Goal: Check status: Check status

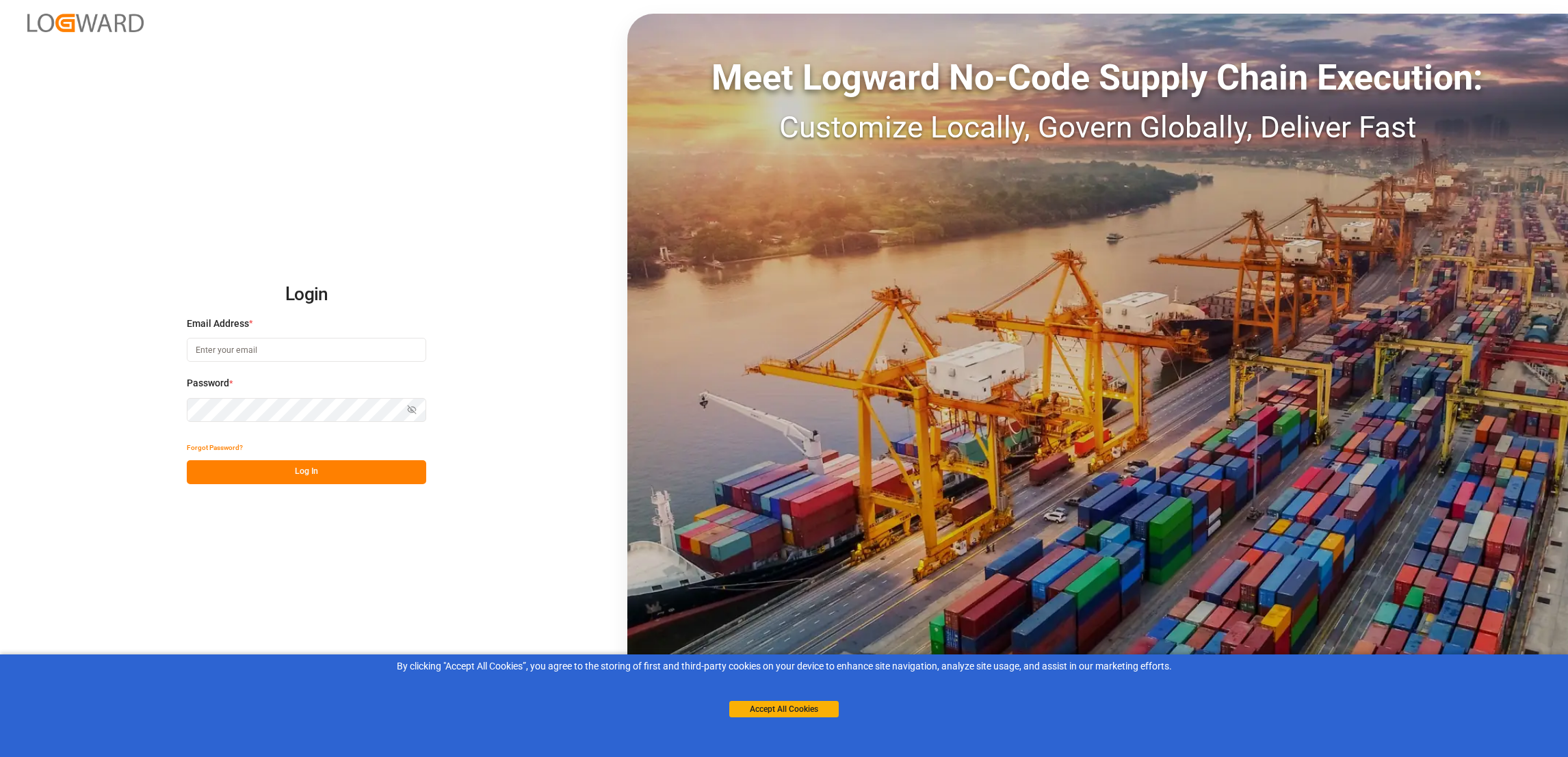
click at [272, 348] on input at bounding box center [306, 349] width 240 height 24
type input "[PERSON_NAME][EMAIL_ADDRESS][DOMAIN_NAME]"
click at [299, 484] on button "Log In" at bounding box center [306, 472] width 240 height 24
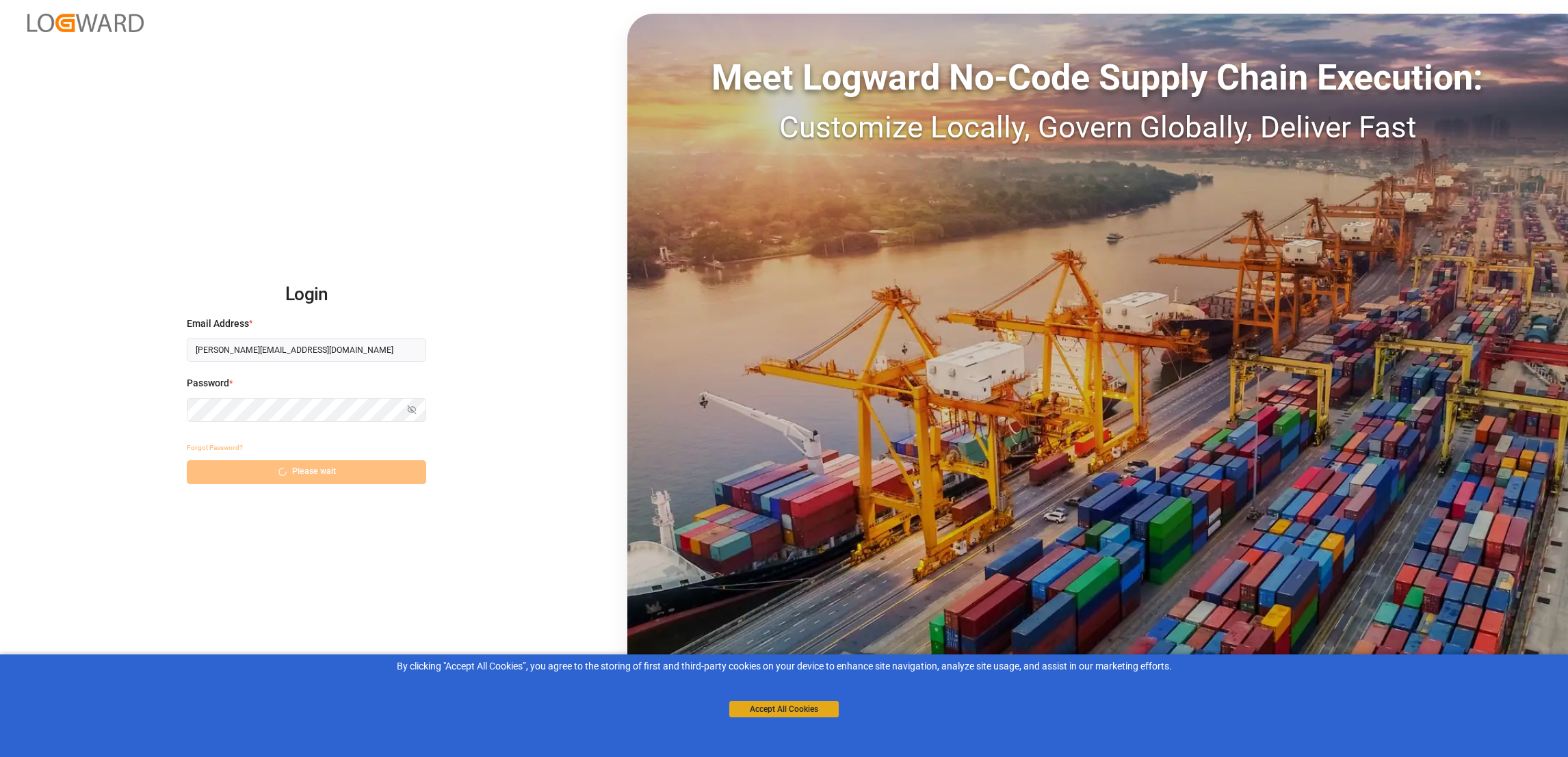
click at [811, 707] on button "Accept All Cookies" at bounding box center [784, 709] width 110 height 16
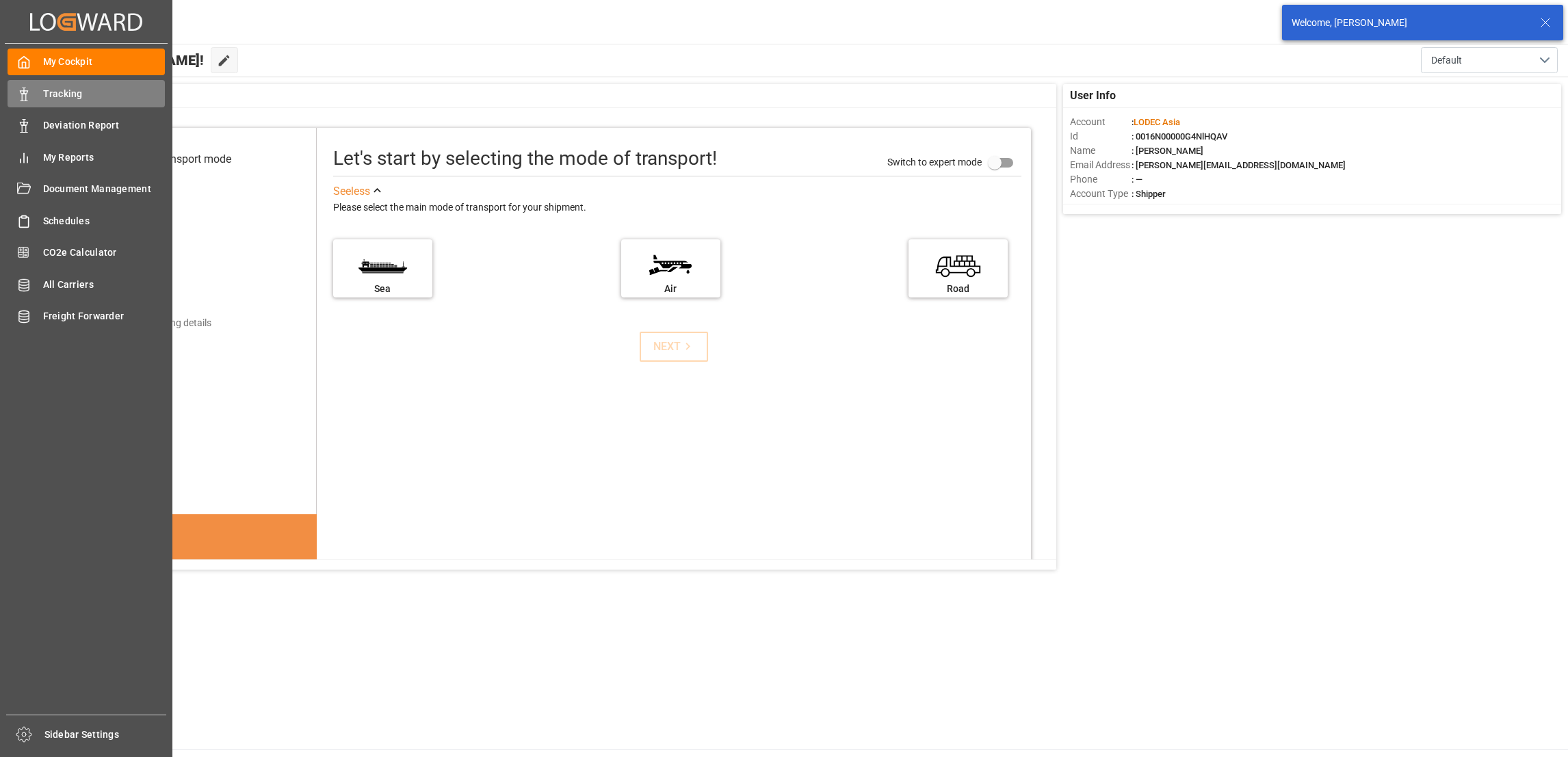
click at [39, 87] on div "Tracking Tracking" at bounding box center [86, 94] width 158 height 27
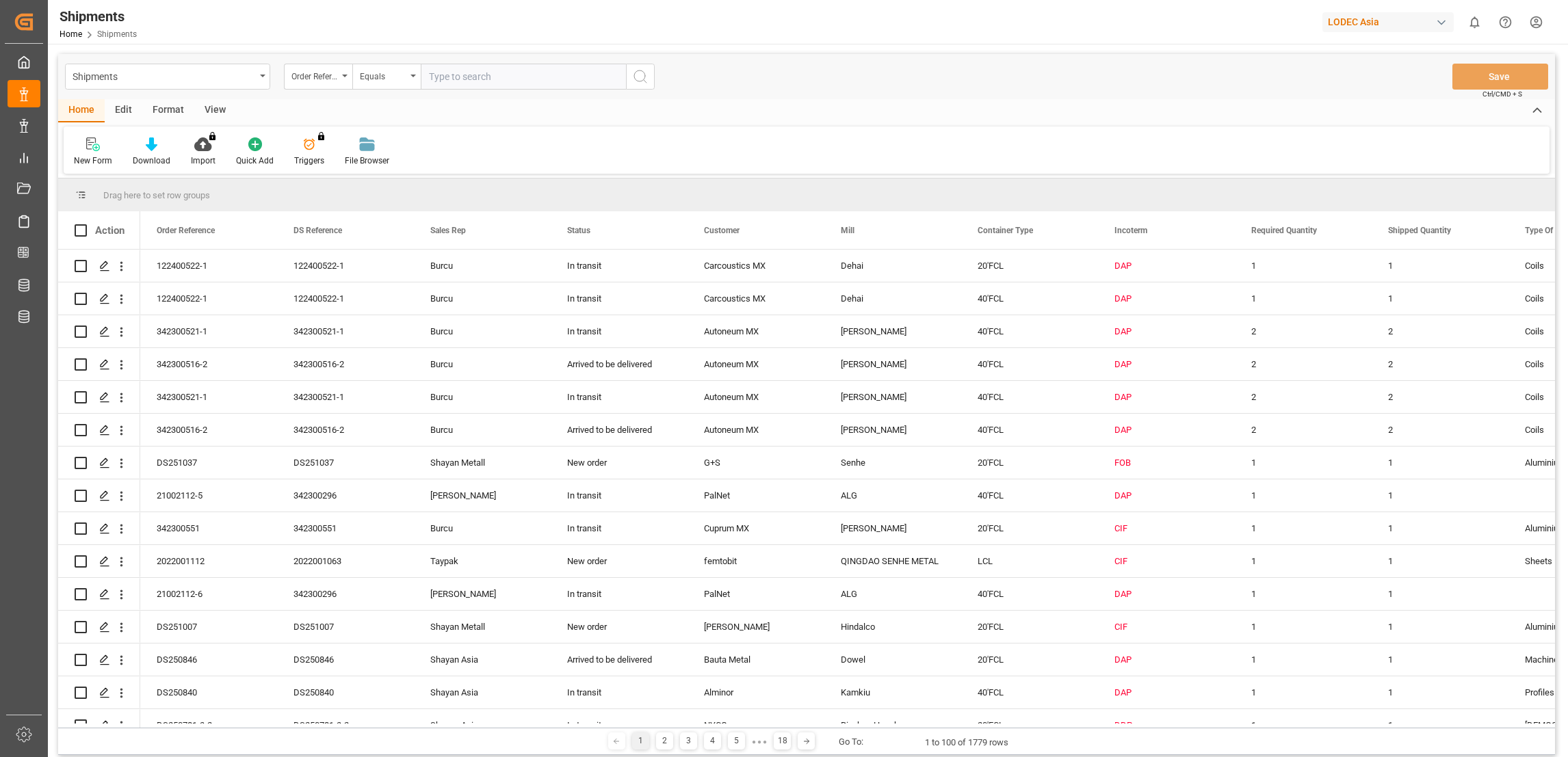
click at [436, 74] on input "text" at bounding box center [523, 76] width 205 height 26
type input "DS251088"
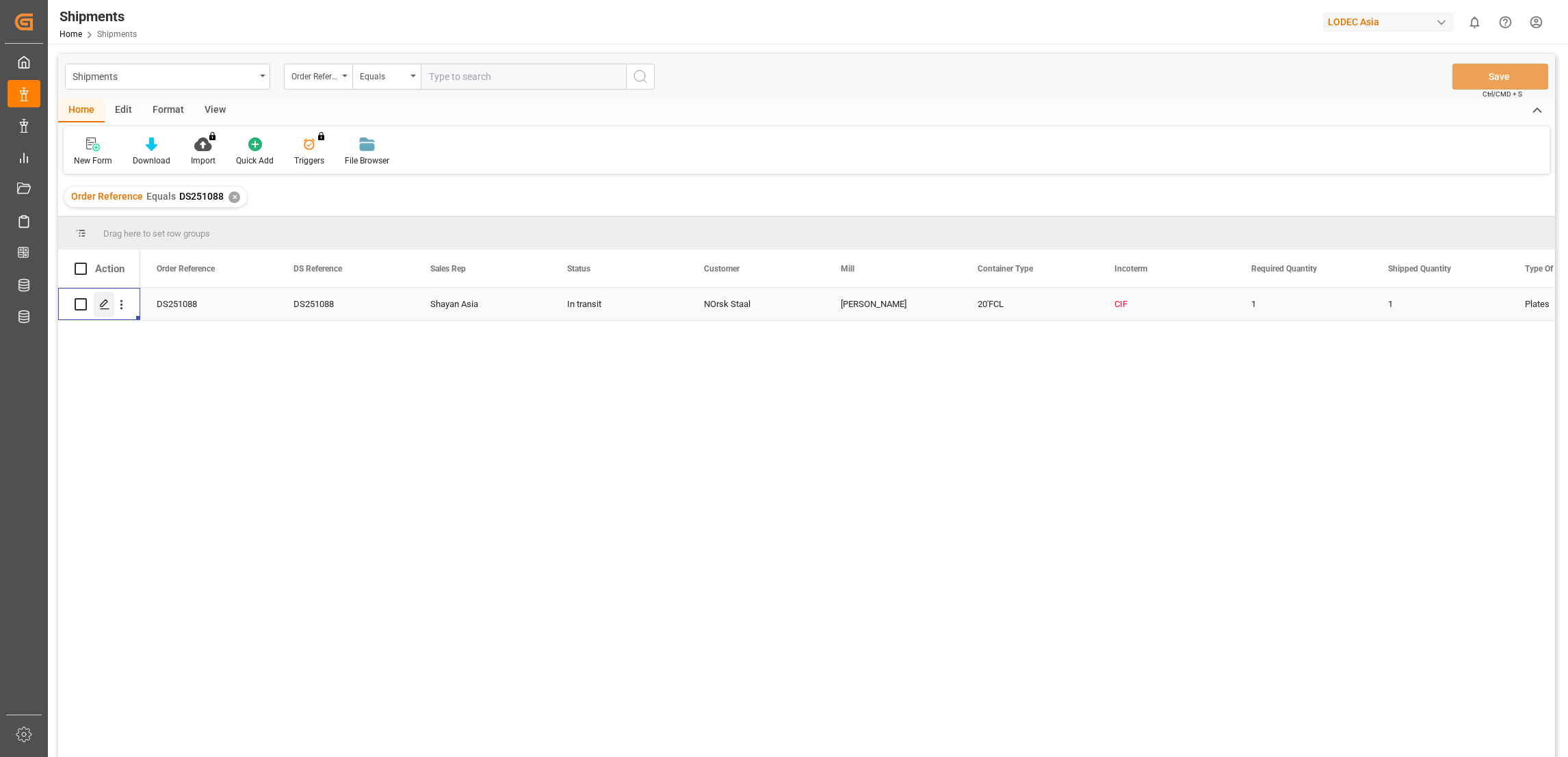
click at [105, 309] on div "Press SPACE to select this row." at bounding box center [103, 305] width 20 height 25
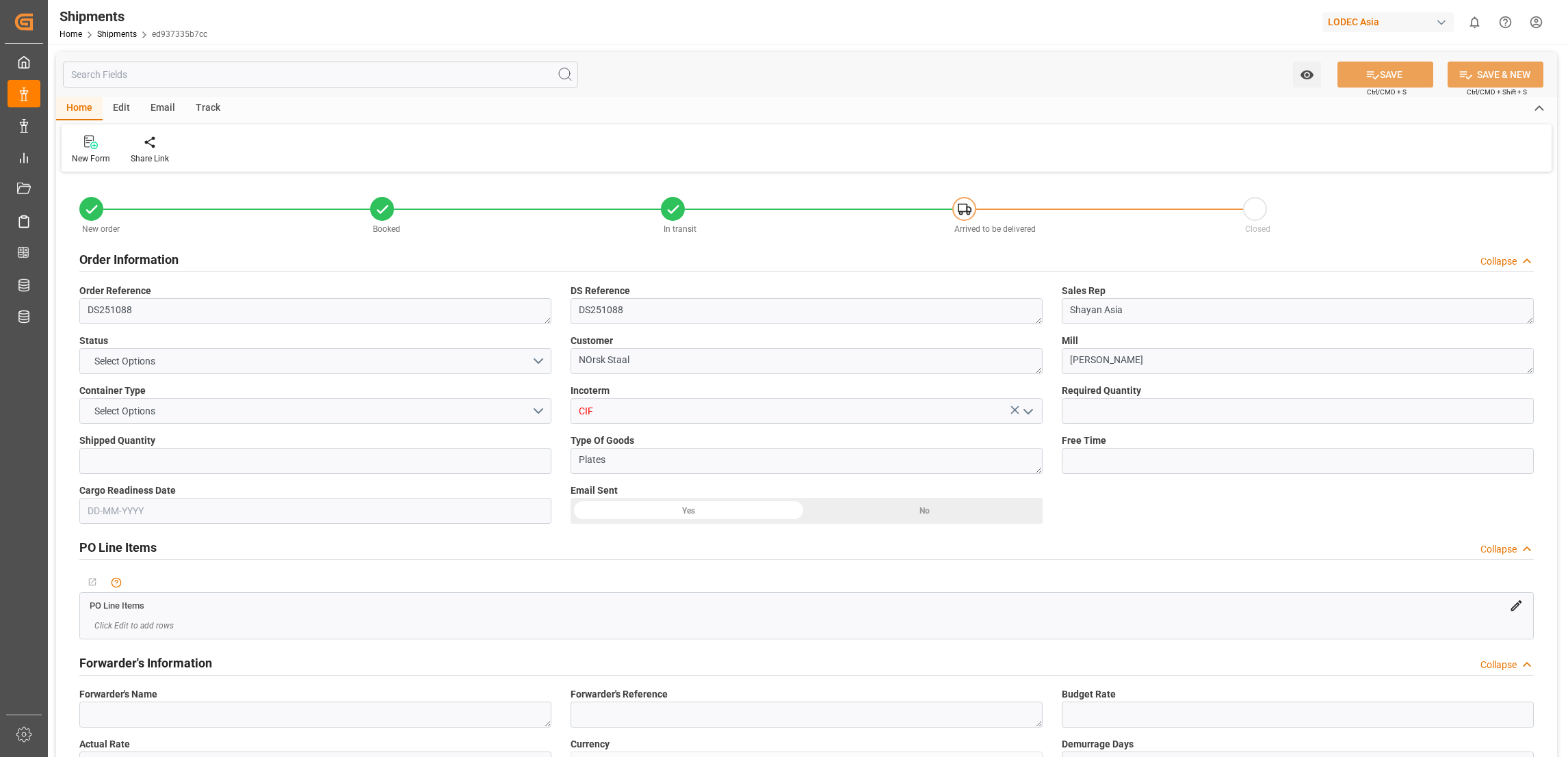
type input "1"
type input "9832729"
type input "CNQDG"
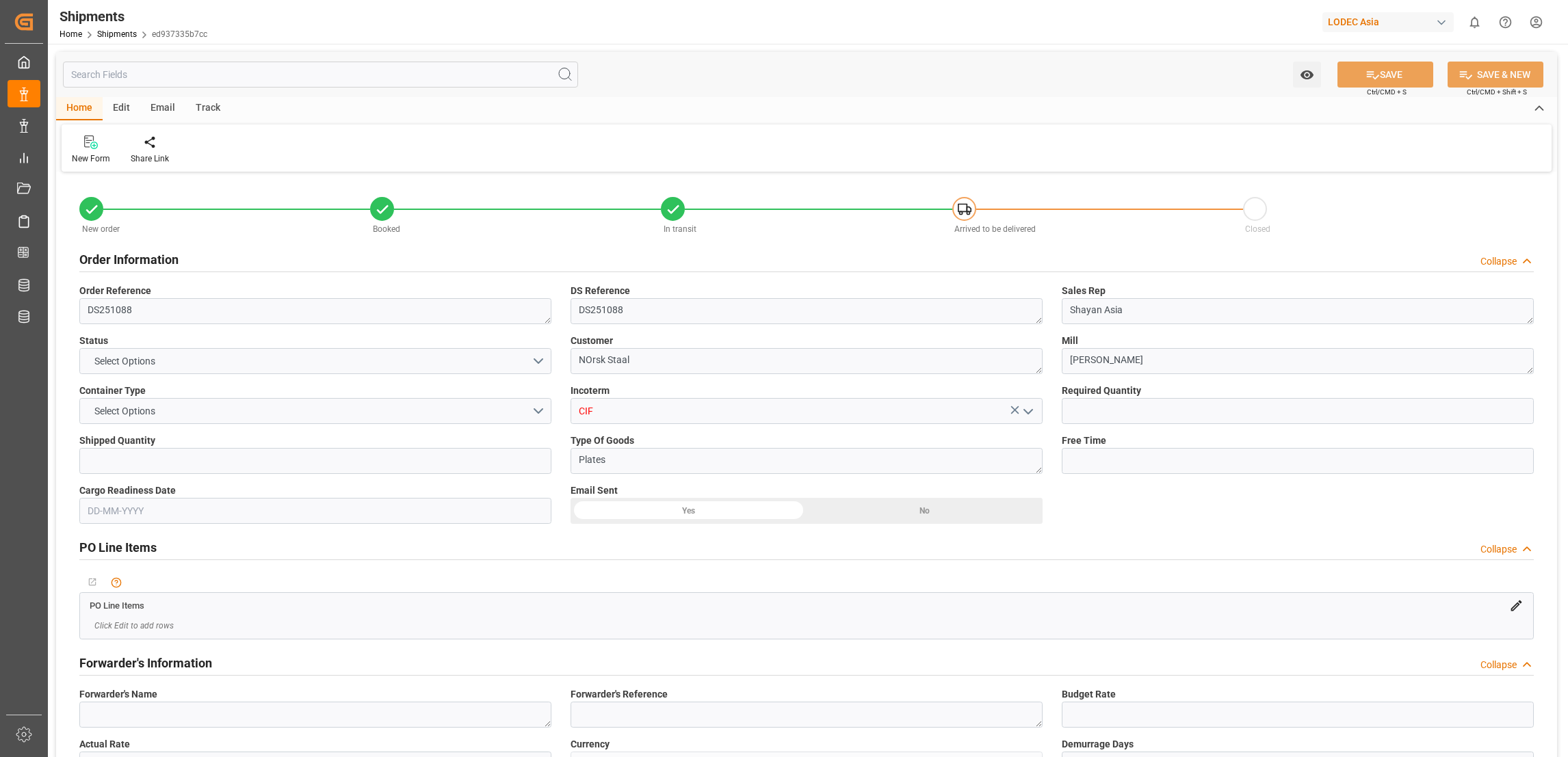
type input "NOLAR"
type input "CNQDG"
type input "NOLAR"
type input "[DATE]"
type input "[DATE] 12:00"
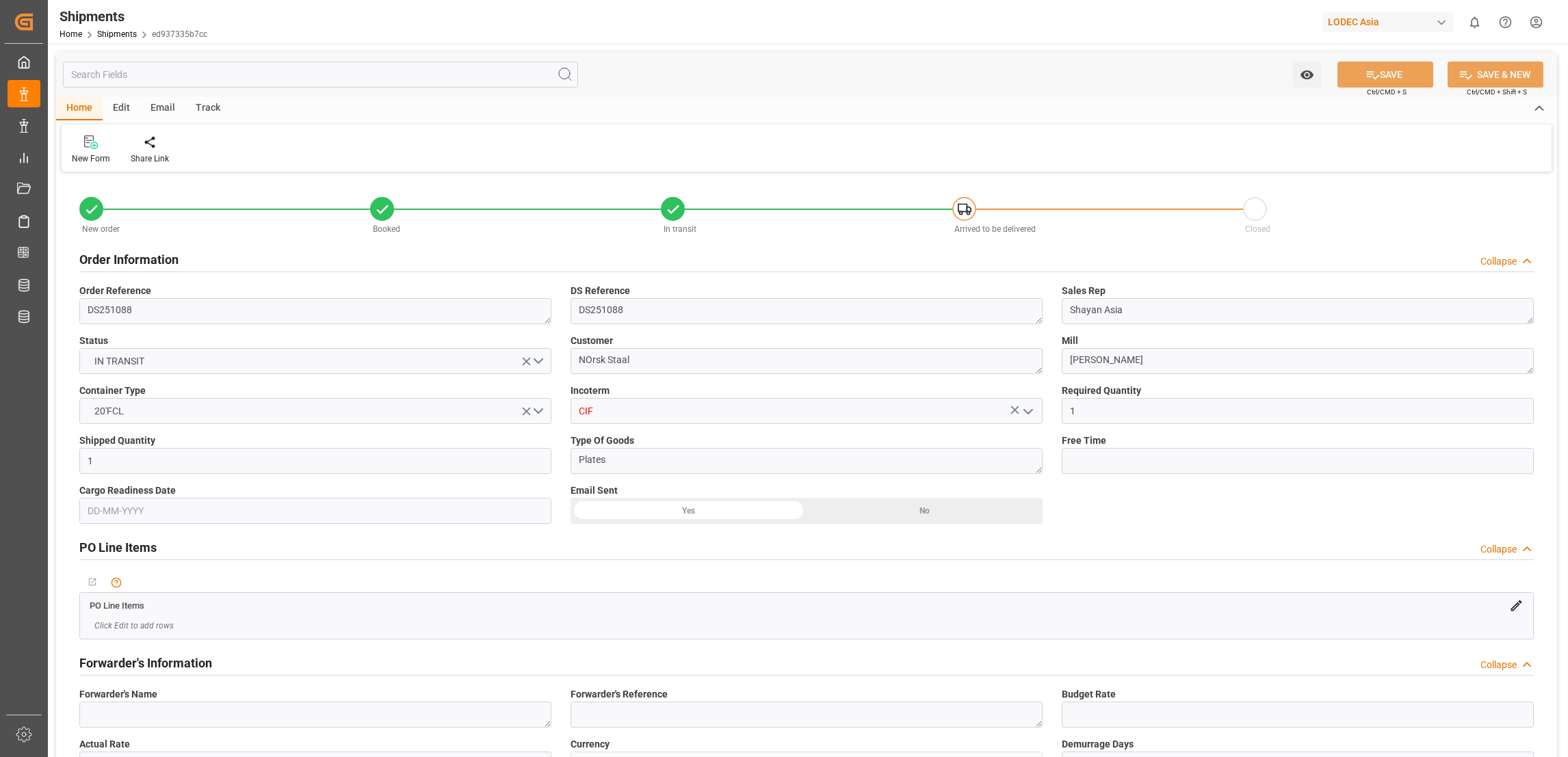
type input "[DATE] 00:01"
type input "[DATE] 00:00"
type input "[DATE] 12:00"
type input "[DATE] 00:01"
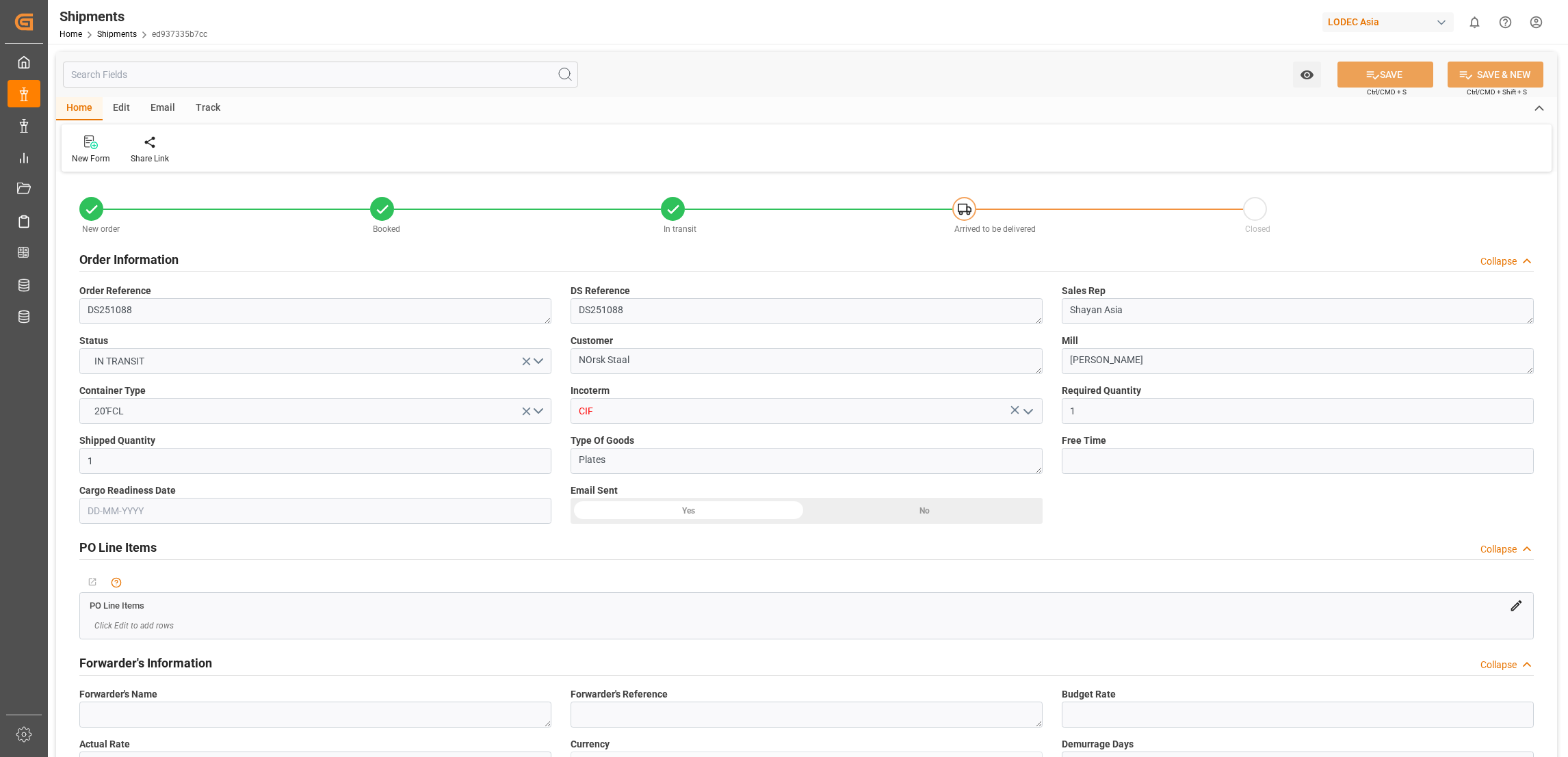
type input "[DATE] 12:00"
type input "[DATE] 11:31"
type input "[DATE] 12:00"
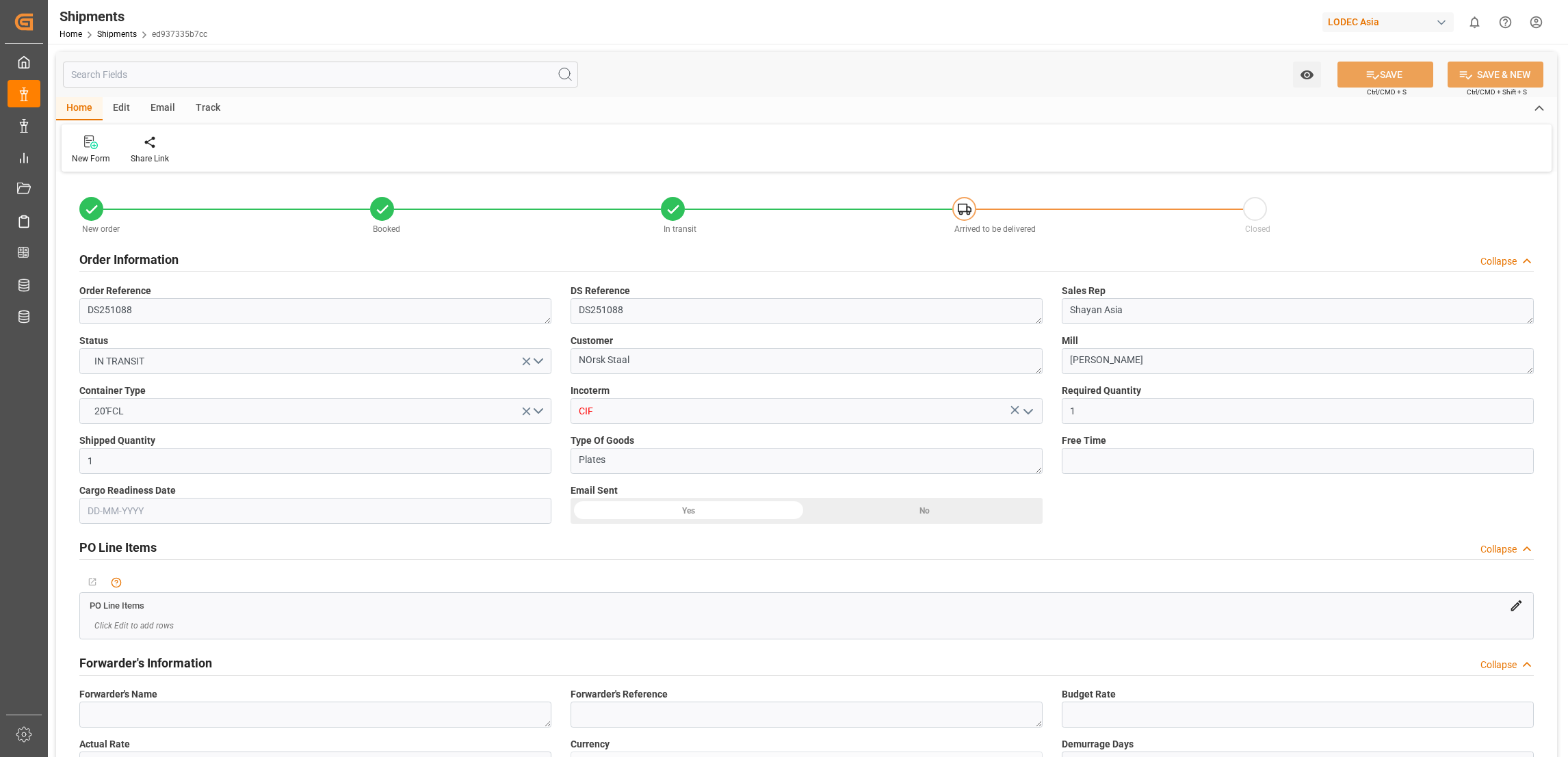
type input "[DATE] 22:18"
click at [212, 102] on div "Track" at bounding box center [208, 109] width 45 height 23
click at [91, 160] on div "Tracking" at bounding box center [88, 159] width 32 height 12
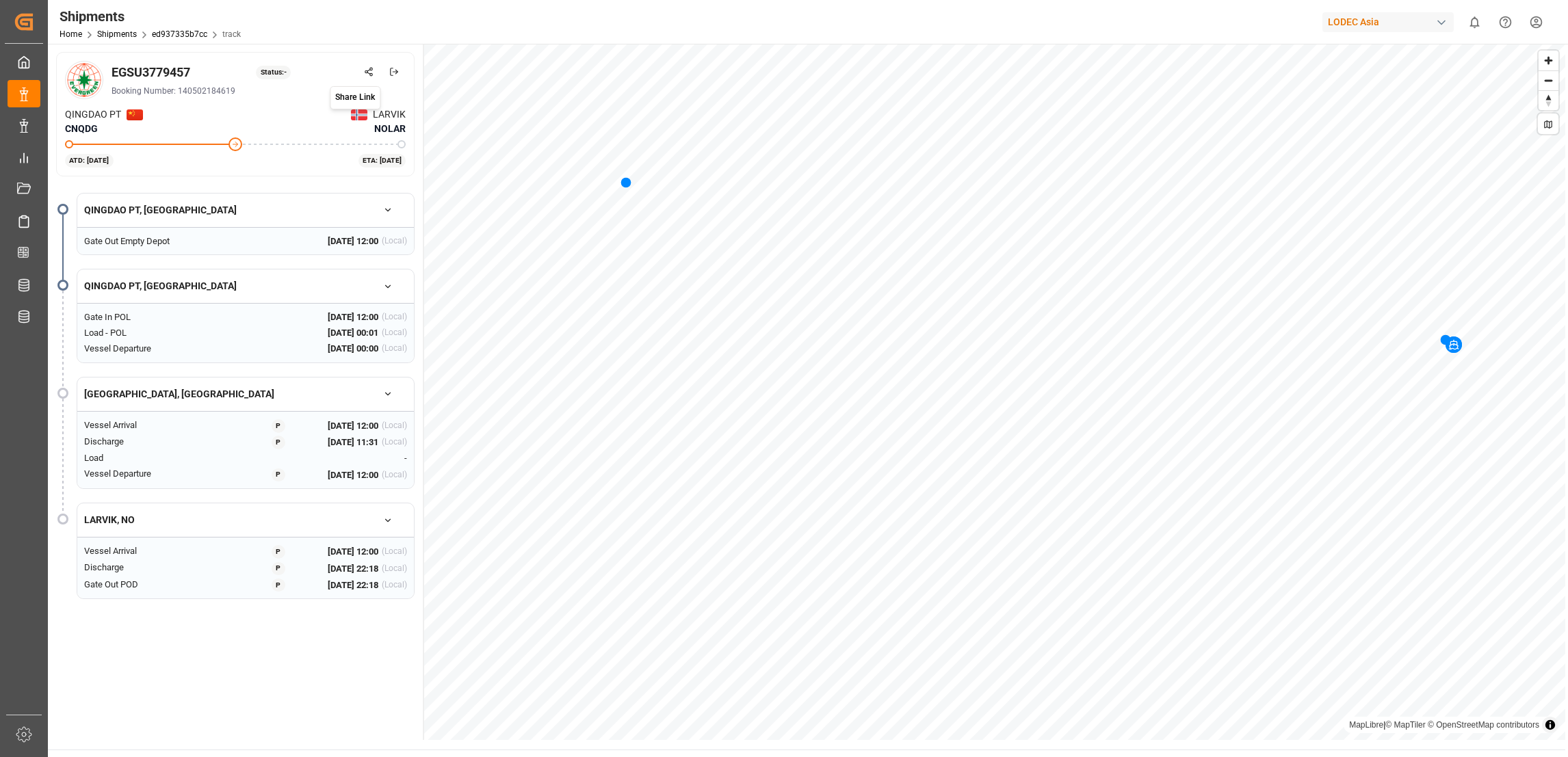
click at [372, 71] on icon at bounding box center [369, 71] width 10 height 10
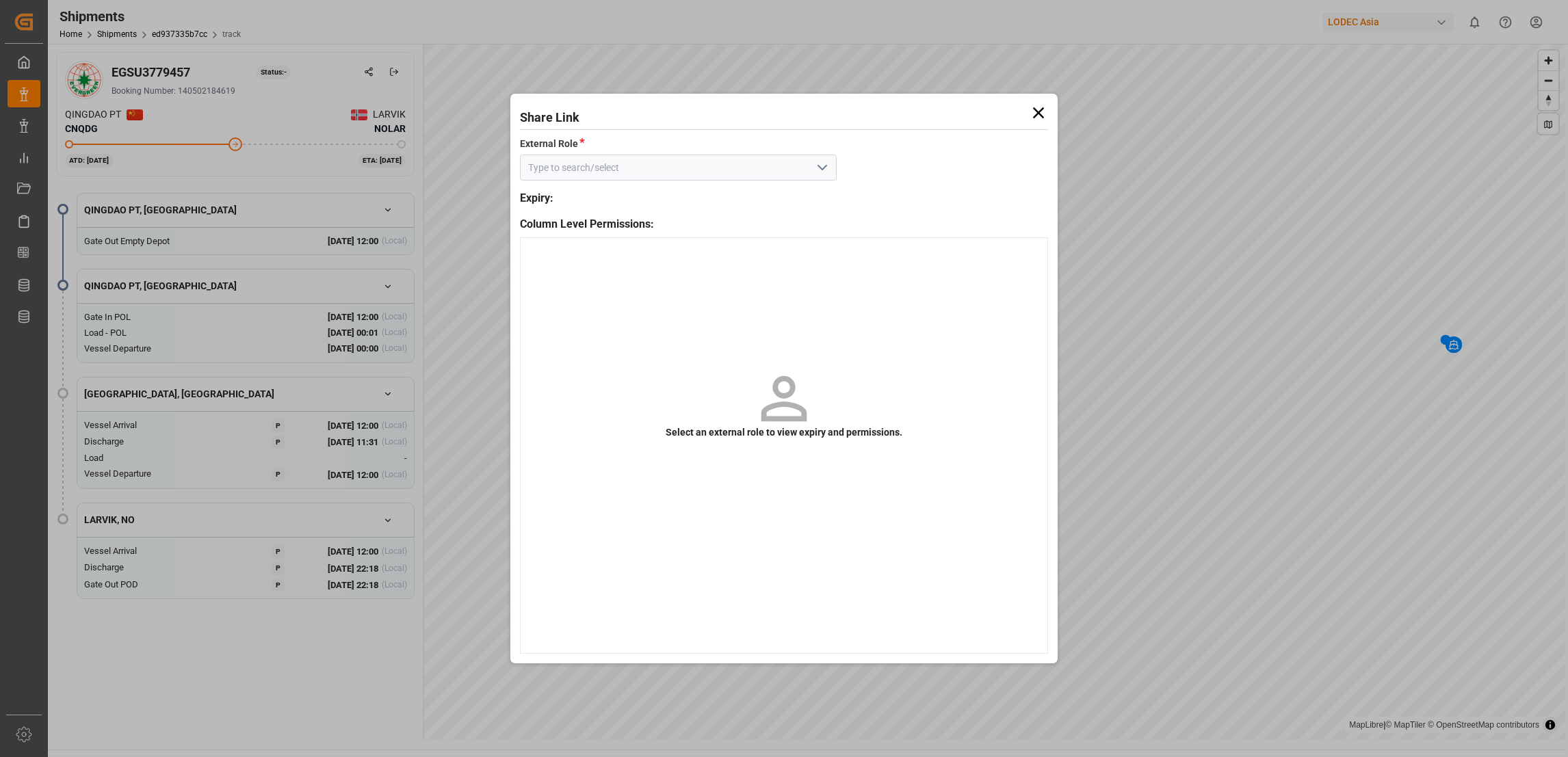
click at [823, 169] on icon "open menu" at bounding box center [822, 167] width 16 height 16
click at [694, 199] on div "Default tracking role - shipment" at bounding box center [678, 198] width 315 height 31
type input "Default tracking role - shipment"
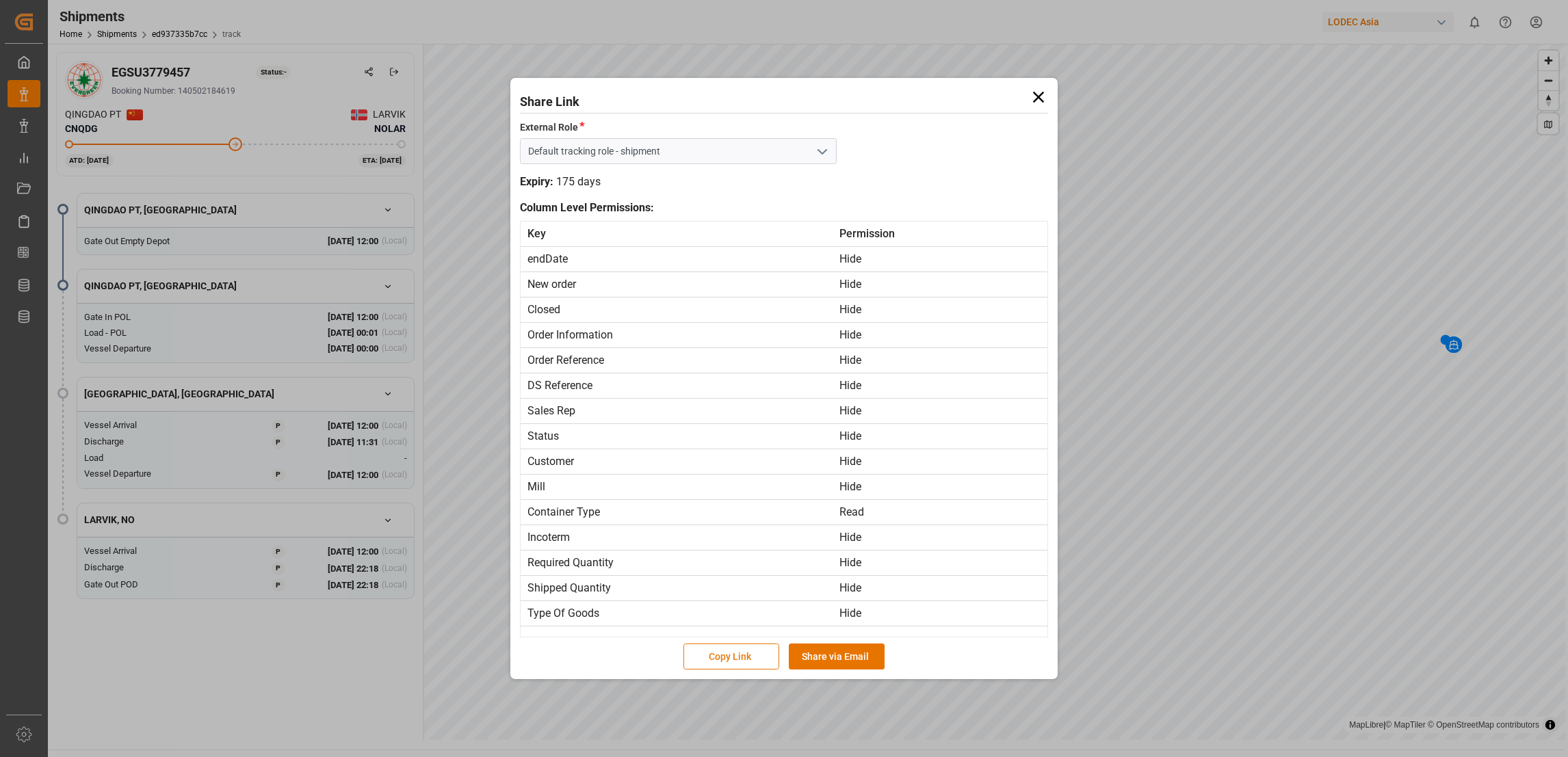
click at [750, 658] on button "Copy Link" at bounding box center [731, 656] width 96 height 26
click at [1038, 102] on icon at bounding box center [1039, 97] width 20 height 20
